Goal: Communication & Community: Answer question/provide support

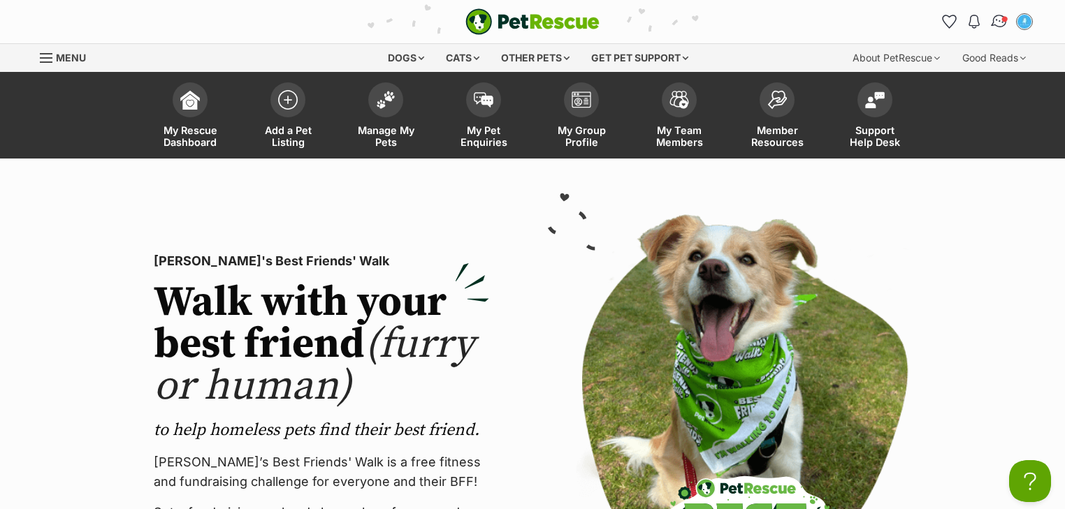
click at [996, 14] on img "Conversations" at bounding box center [999, 22] width 19 height 18
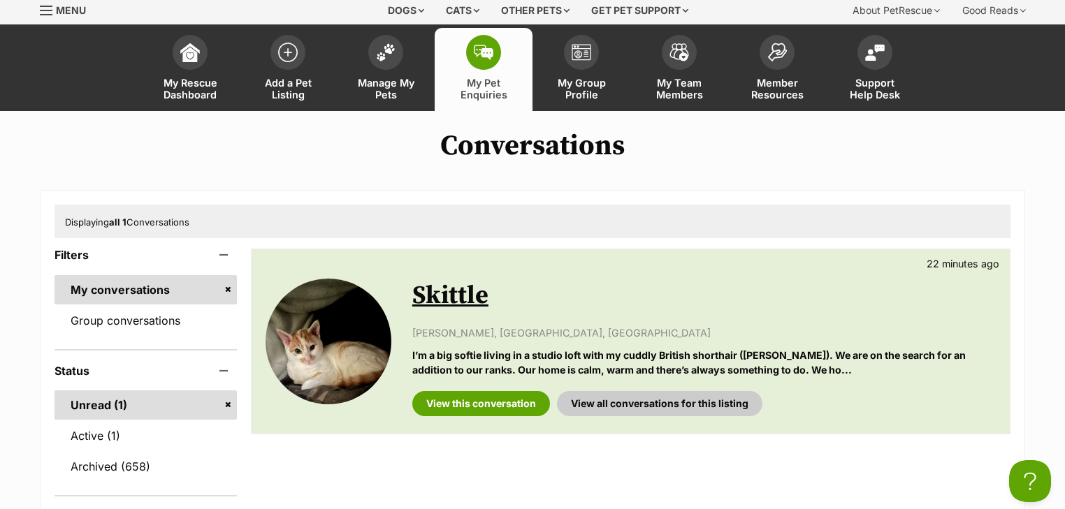
scroll to position [112, 0]
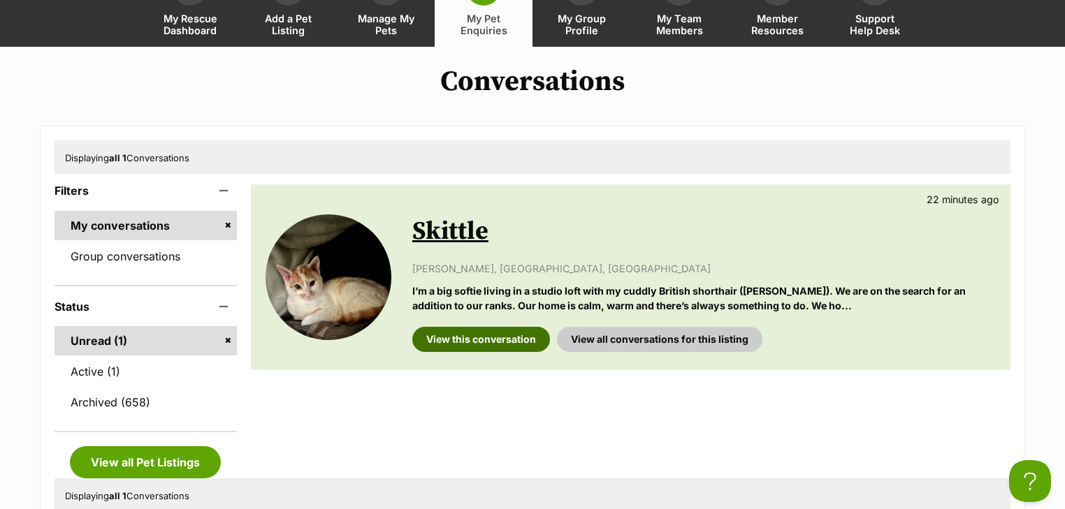
click at [479, 330] on link "View this conversation" at bounding box center [481, 339] width 138 height 25
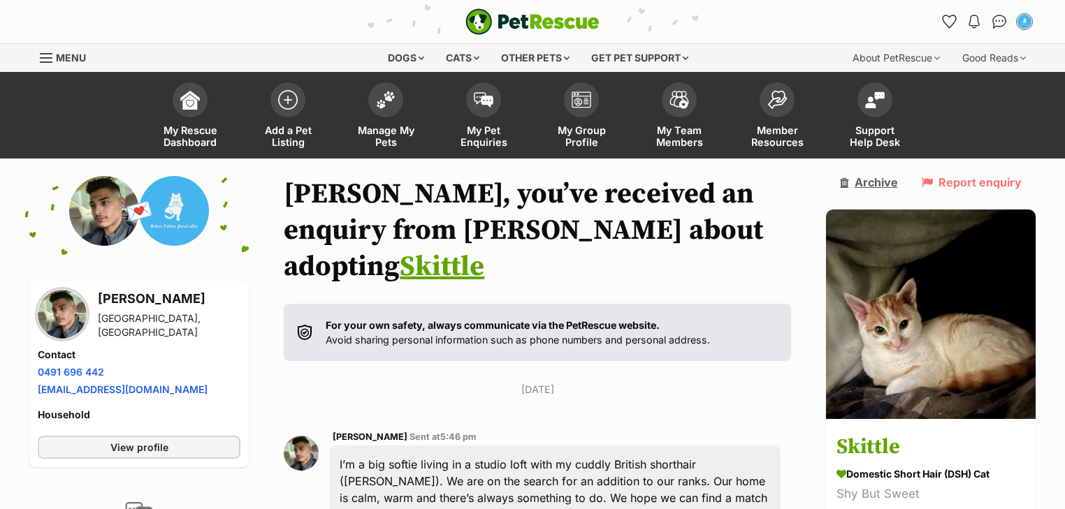
click at [889, 182] on link "Archive" at bounding box center [869, 182] width 58 height 13
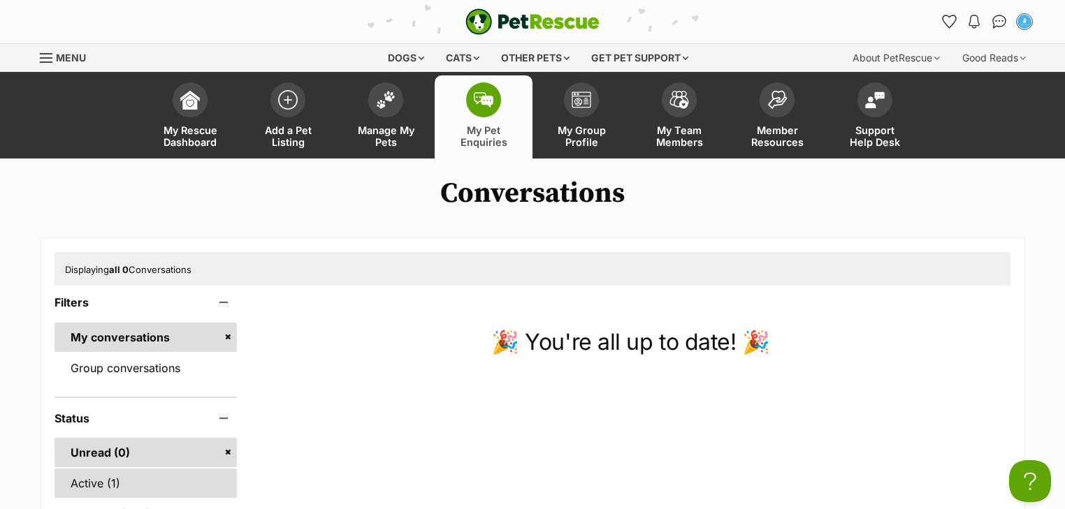
click at [103, 469] on link "Active (1)" at bounding box center [145, 483] width 182 height 29
